Goal: Task Accomplishment & Management: Complete application form

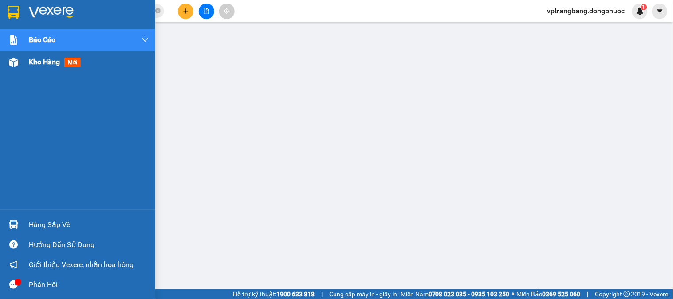
click at [130, 70] on div "Kho hàng mới" at bounding box center [89, 62] width 120 height 22
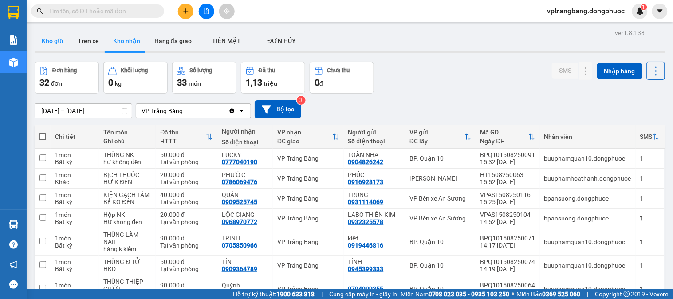
click at [53, 42] on button "Kho gửi" at bounding box center [53, 40] width 36 height 21
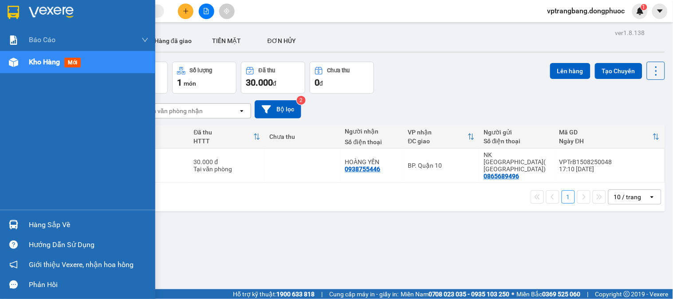
click at [53, 223] on div "Hàng sắp về" at bounding box center [89, 224] width 120 height 13
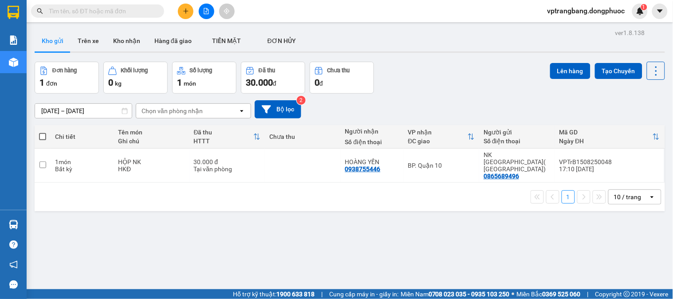
click at [454, 238] on section "Kết quả [PERSON_NAME] ( 0 ) Bộ lọc Thuộc VP này No Data vptrangbang.dongphuoc 1…" at bounding box center [336, 149] width 673 height 299
click at [120, 9] on input "text" at bounding box center [101, 11] width 105 height 10
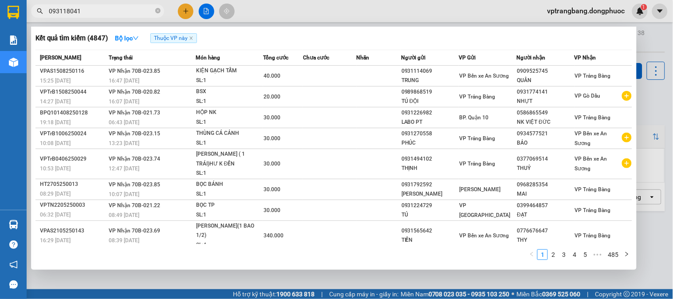
type input "0931180414"
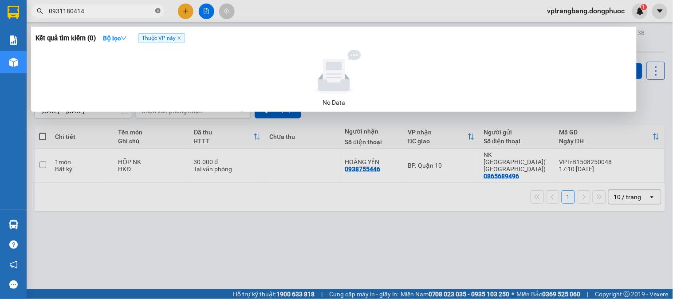
click at [157, 7] on span at bounding box center [157, 11] width 5 height 8
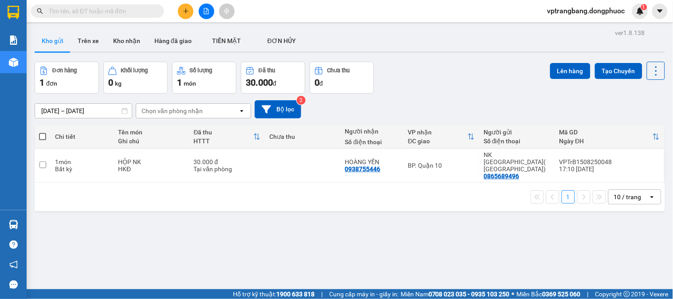
click at [127, 8] on input "text" at bounding box center [101, 11] width 105 height 10
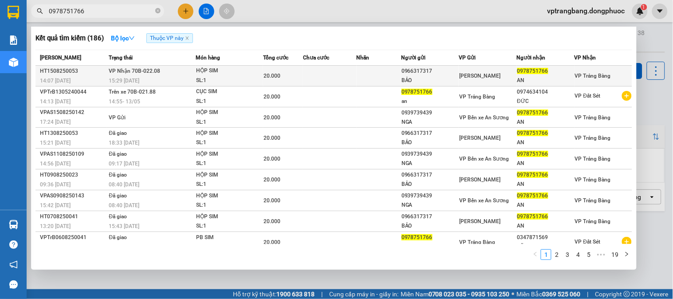
type input "0978751766"
click at [145, 73] on span "VP Nhận 70B-022.08" at bounding box center [134, 71] width 51 height 6
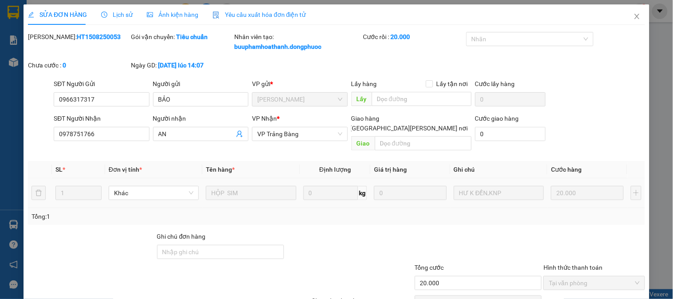
type input "0966317317"
type input "BẢO"
type input "0978751766"
type input "AN"
type input "20.000"
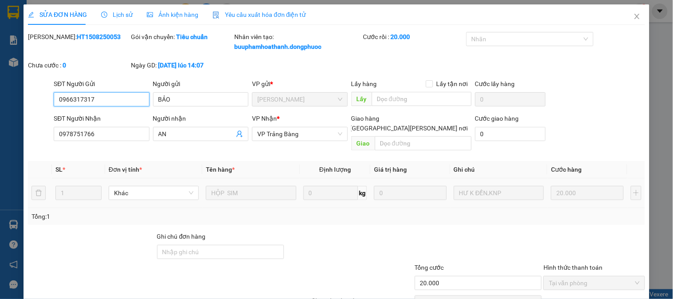
scroll to position [40, 0]
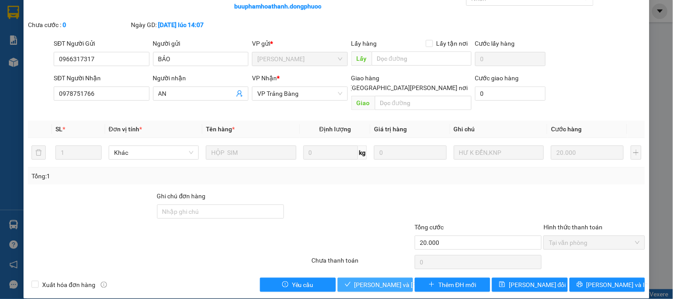
drag, startPoint x: 355, startPoint y: 269, endPoint x: 347, endPoint y: 254, distance: 17.5
click at [355, 278] on button "Lưu và Giao hàng" at bounding box center [375, 285] width 75 height 14
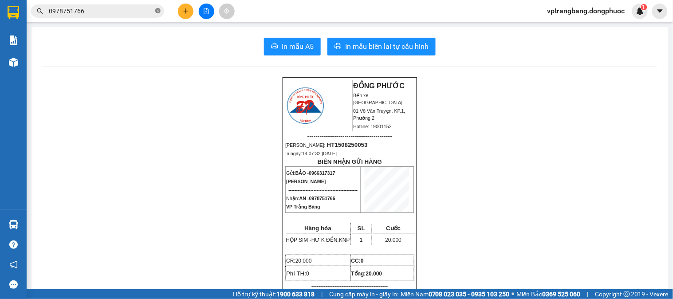
click at [158, 7] on span at bounding box center [157, 11] width 5 height 8
click at [153, 8] on input "text" at bounding box center [101, 11] width 105 height 10
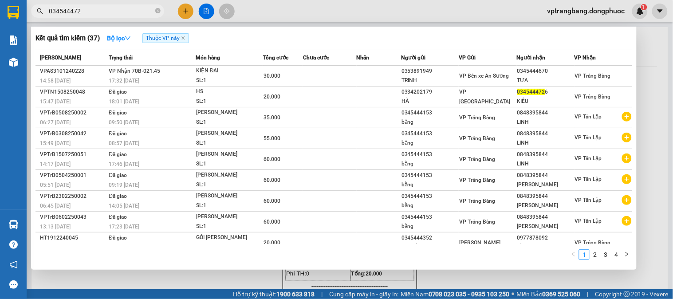
type input "0345444726"
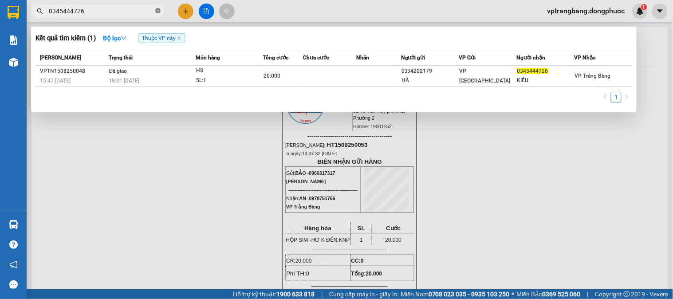
click at [159, 11] on icon "close-circle" at bounding box center [157, 10] width 5 height 5
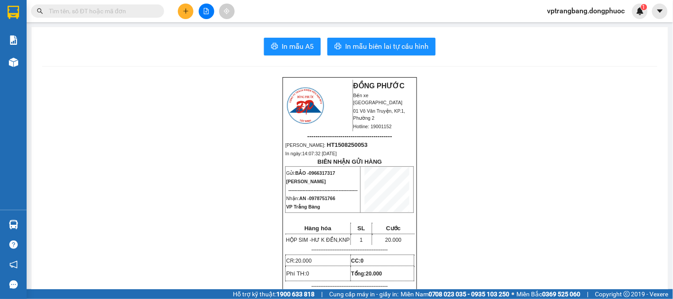
click at [150, 11] on input "text" at bounding box center [101, 11] width 105 height 10
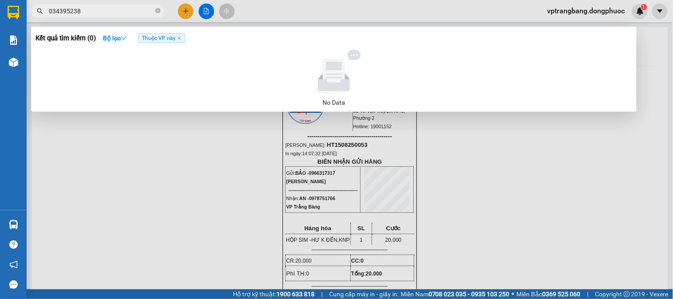
type input "034395238"
drag, startPoint x: 154, startPoint y: 25, endPoint x: 571, endPoint y: 200, distance: 451.7
click at [520, 174] on div at bounding box center [336, 149] width 673 height 299
